Goal: Task Accomplishment & Management: Manage account settings

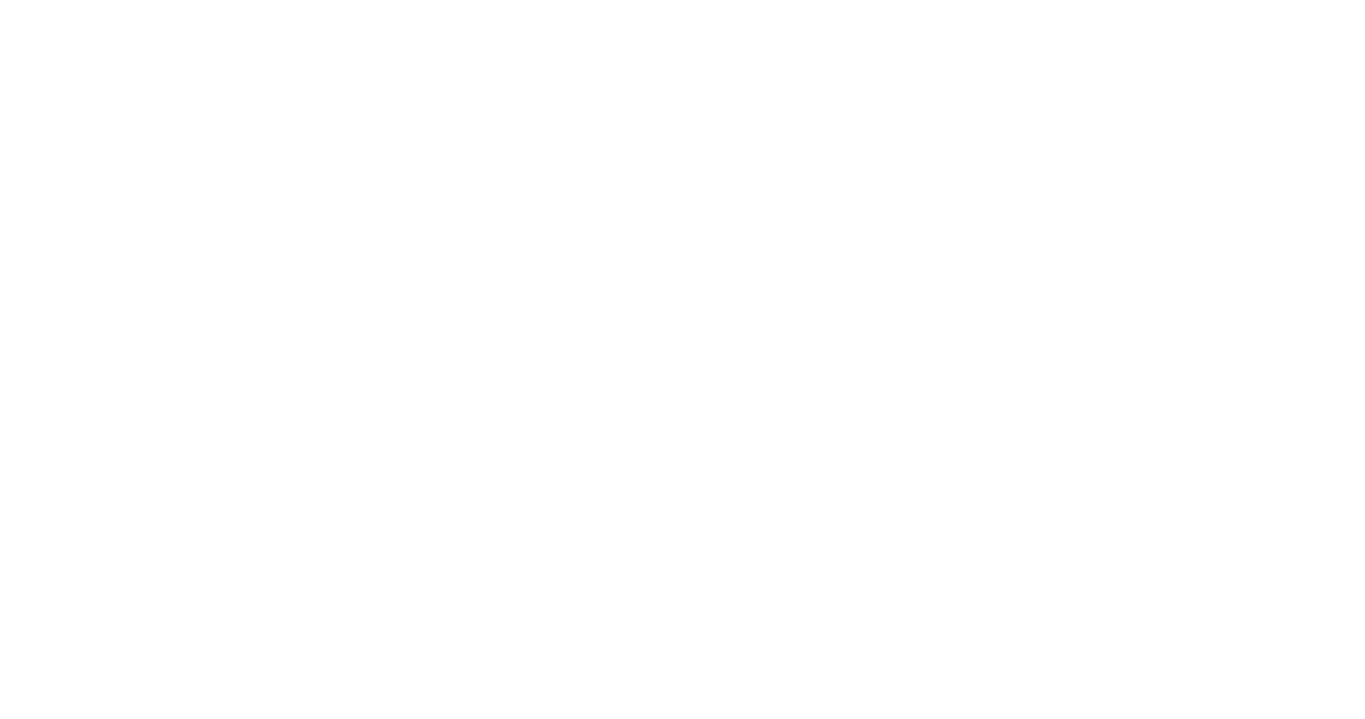
click at [1207, 42] on body at bounding box center [682, 359] width 1365 height 719
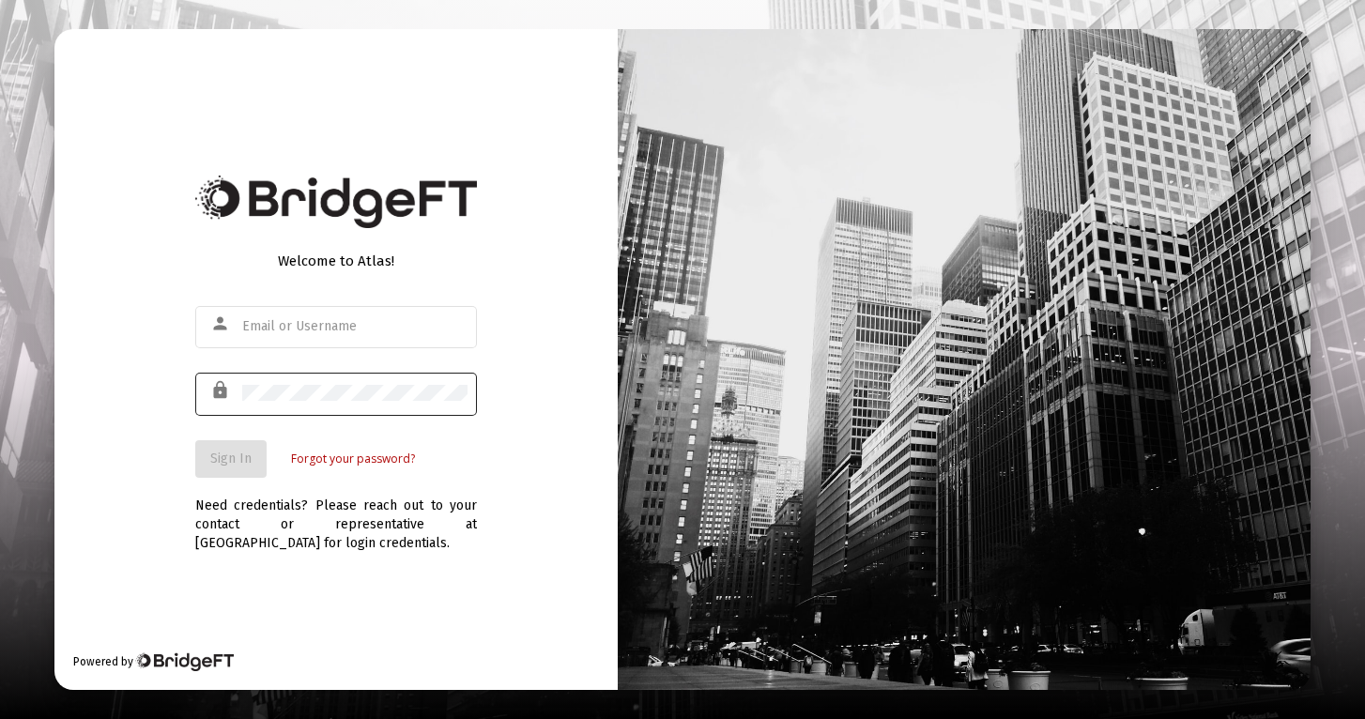
type input "[EMAIL_ADDRESS][DOMAIN_NAME]"
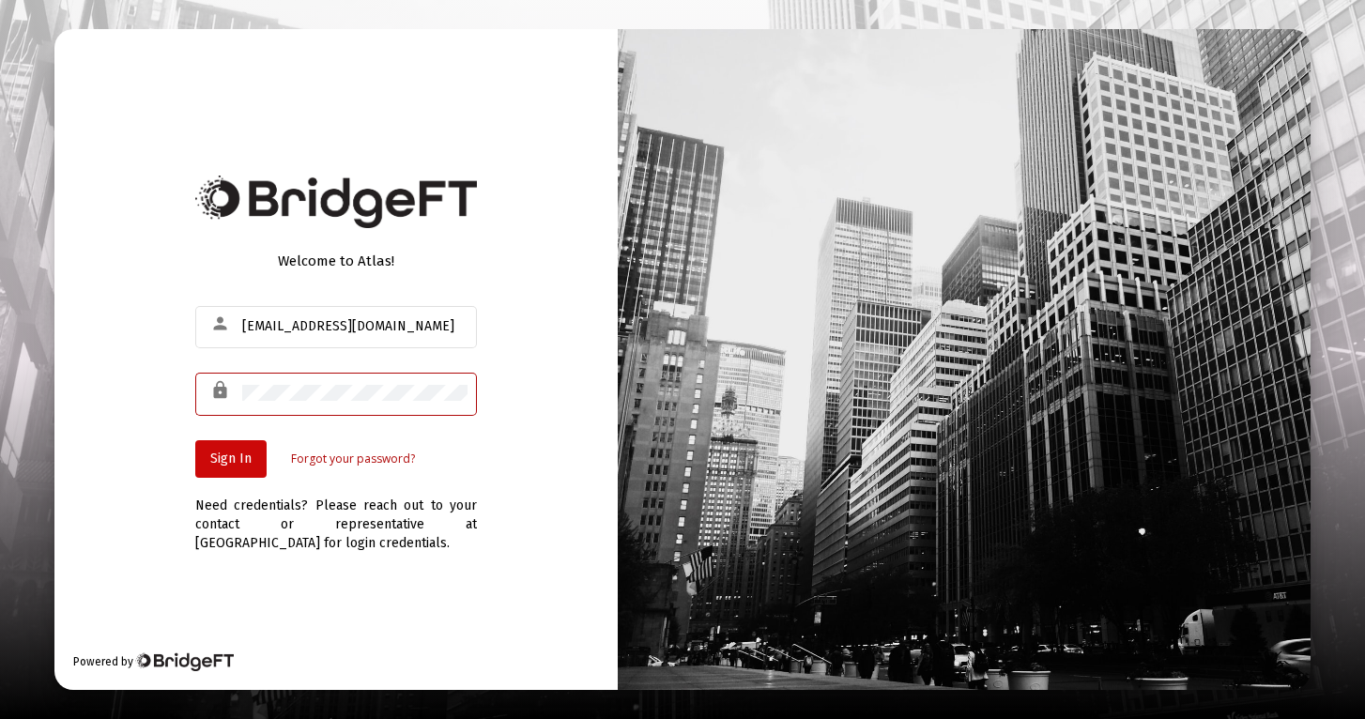
click at [248, 465] on span "Sign In" at bounding box center [230, 459] width 41 height 16
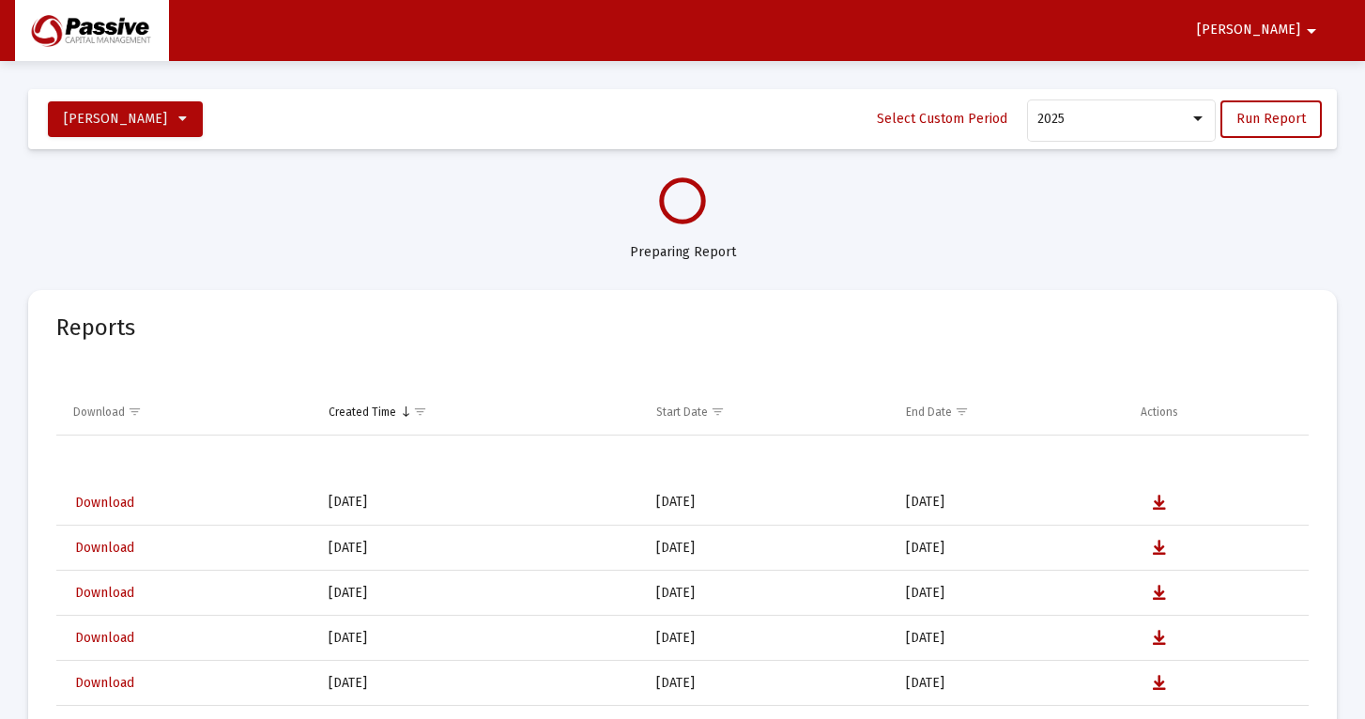
select select "View all"
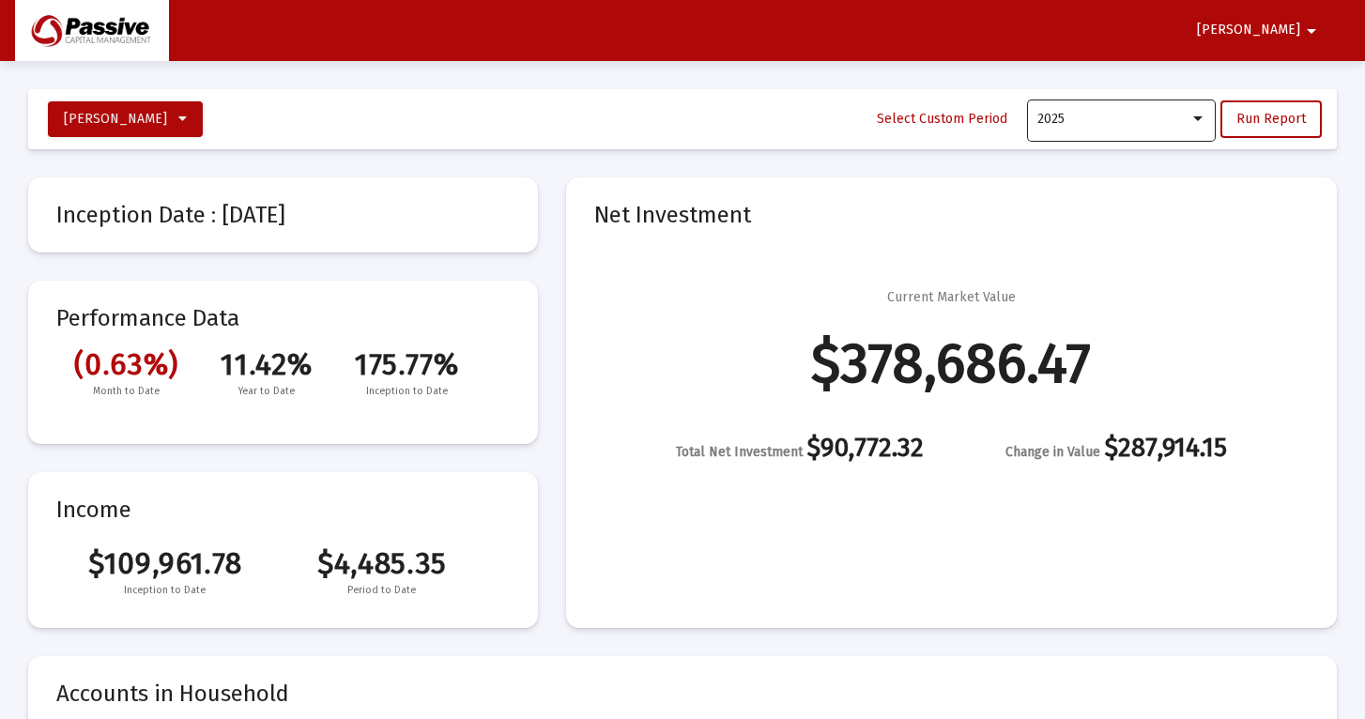
click at [1107, 131] on div "2025" at bounding box center [1122, 119] width 169 height 46
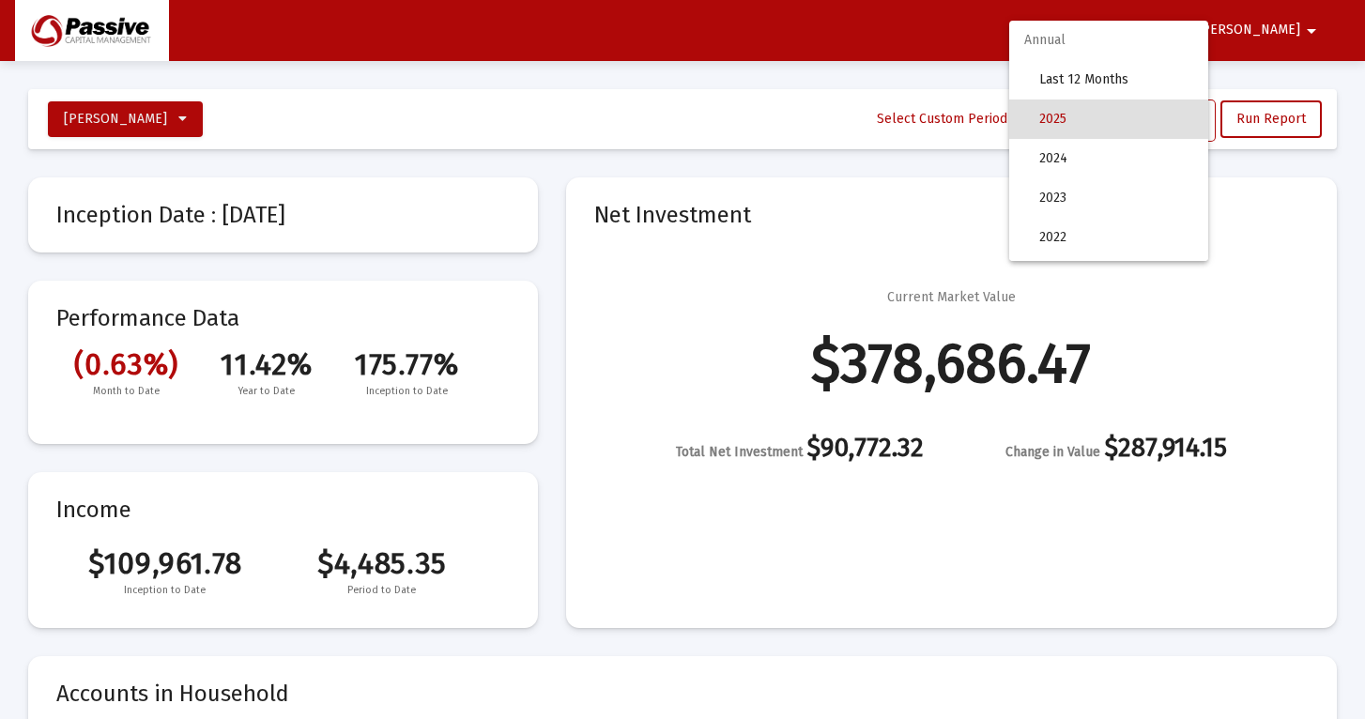
click at [826, 144] on div at bounding box center [682, 359] width 1365 height 719
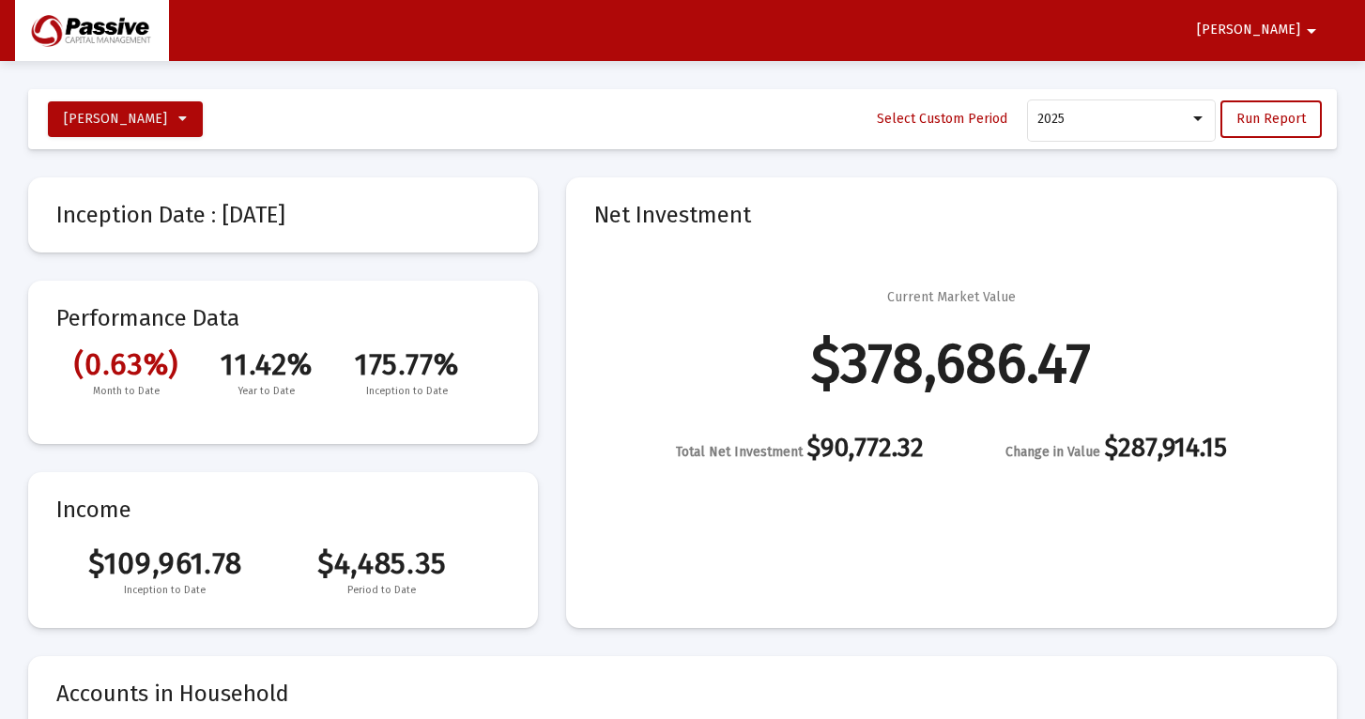
click at [1313, 23] on mat-icon "arrow_drop_down" at bounding box center [1311, 31] width 23 height 38
click at [1313, 23] on div at bounding box center [682, 359] width 1365 height 719
click at [1146, 115] on div "2025" at bounding box center [1114, 119] width 152 height 15
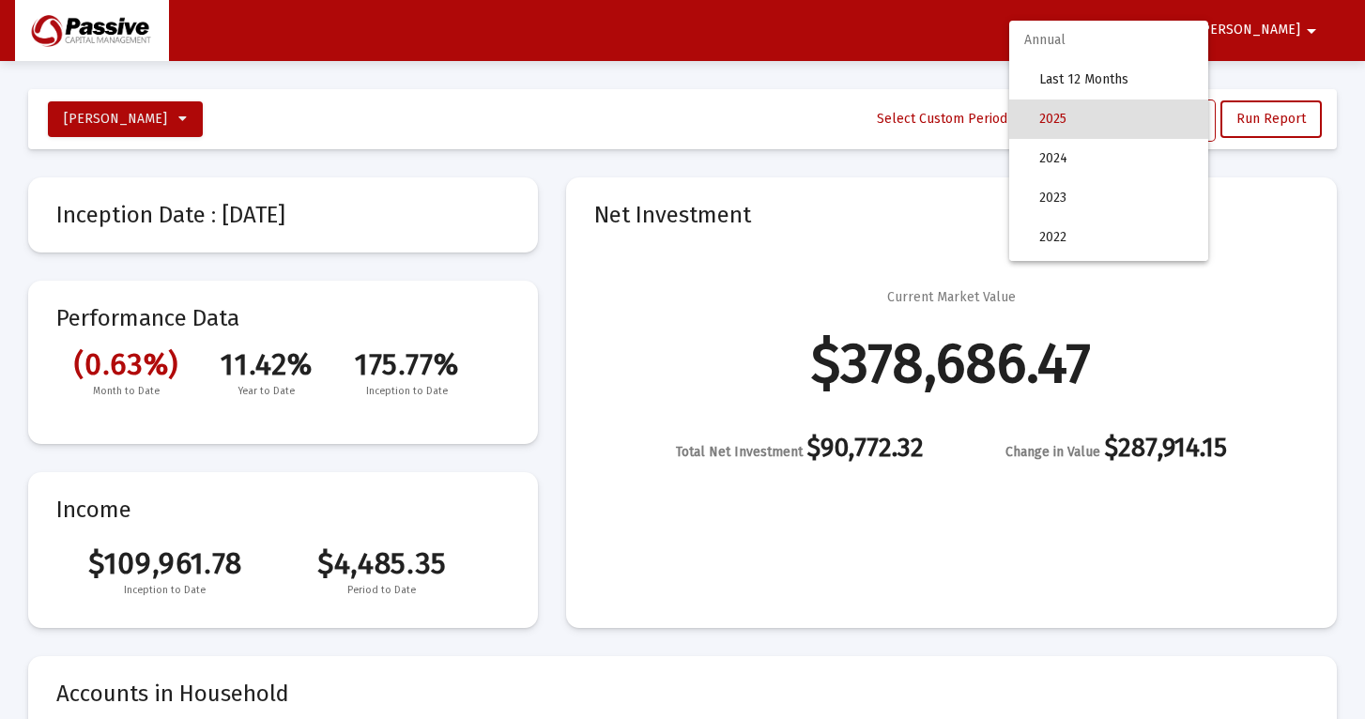
click at [1146, 115] on span "2025" at bounding box center [1116, 119] width 154 height 39
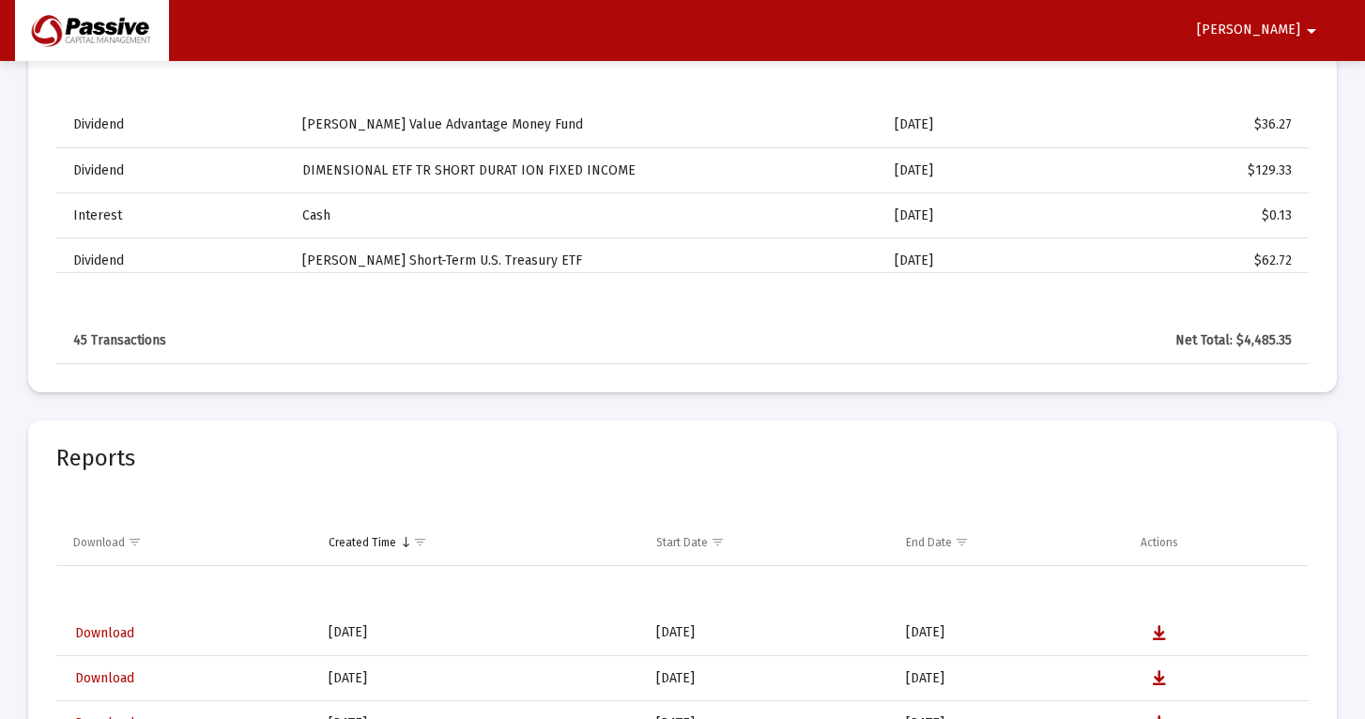
scroll to position [4925, 0]
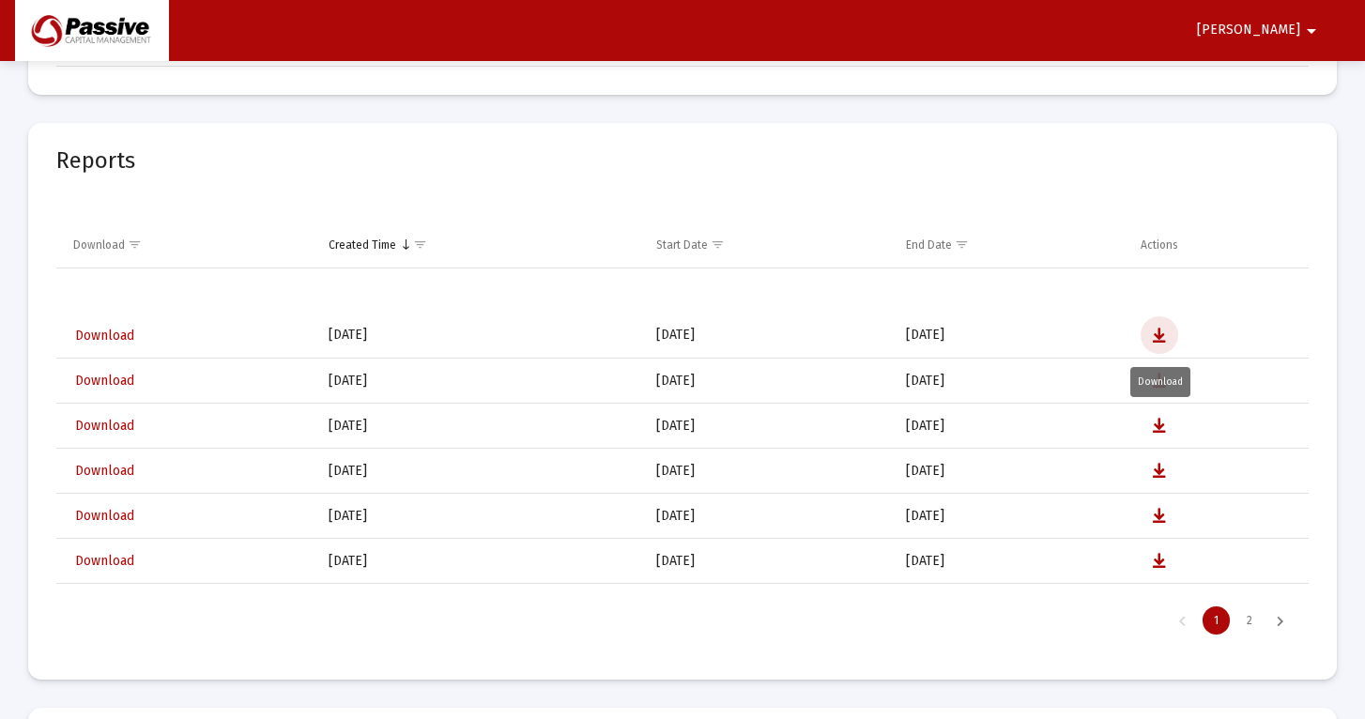
click at [1163, 334] on icon "Data grid" at bounding box center [1159, 336] width 13 height 23
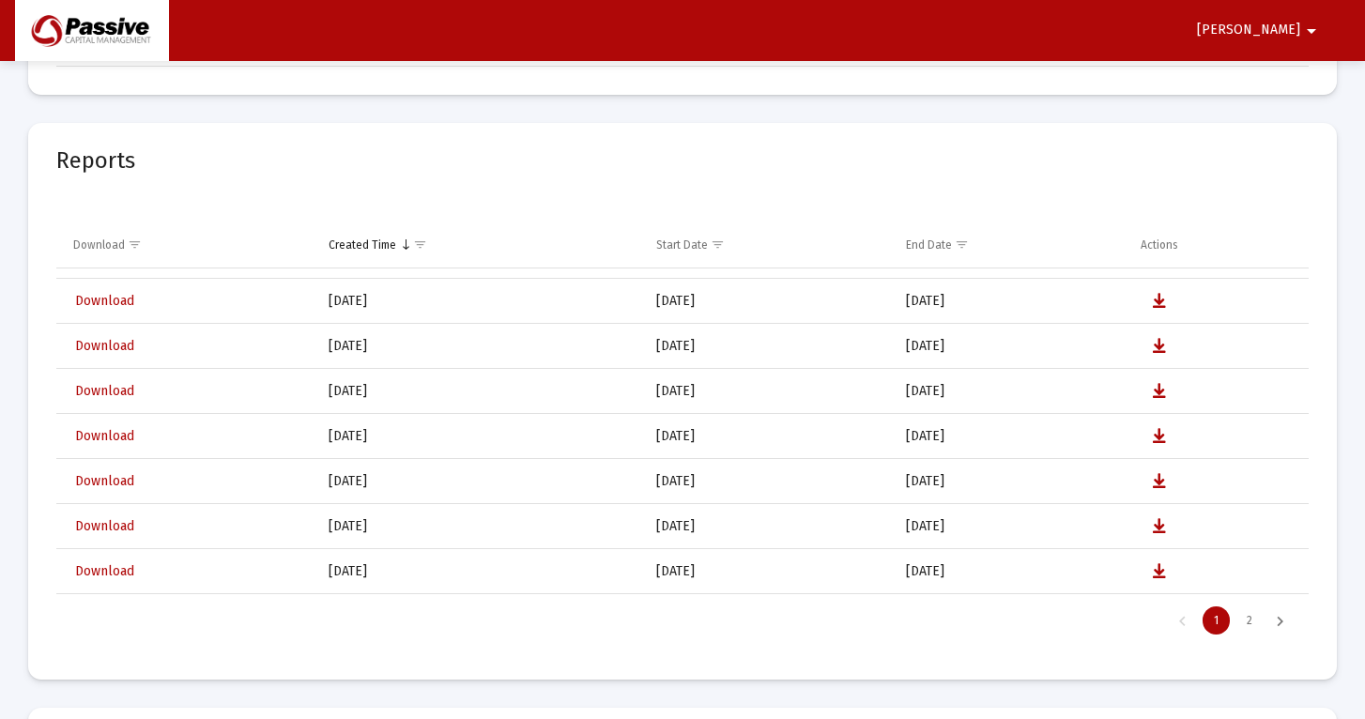
scroll to position [170, 0]
